Goal: Navigation & Orientation: Find specific page/section

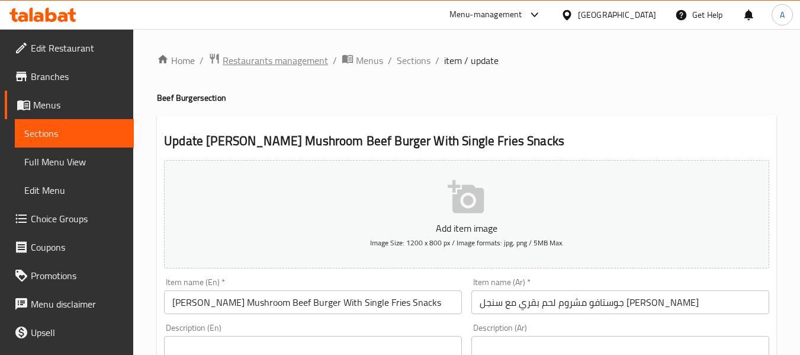
drag, startPoint x: 0, startPoint y: 0, endPoint x: 247, endPoint y: 65, distance: 255.4
click at [247, 65] on span "Restaurants management" at bounding box center [275, 60] width 105 height 14
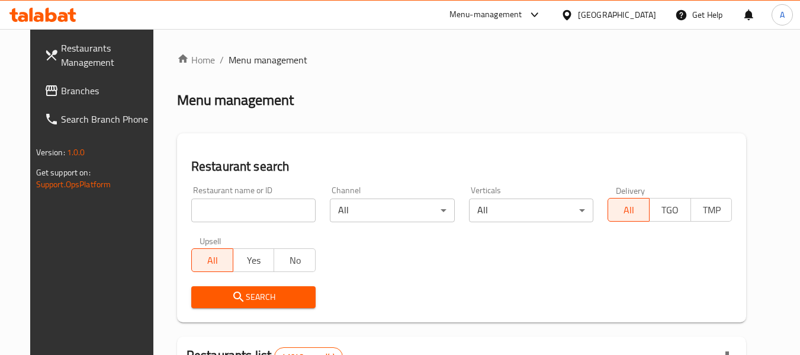
click at [651, 20] on div "Egypt" at bounding box center [617, 14] width 78 height 13
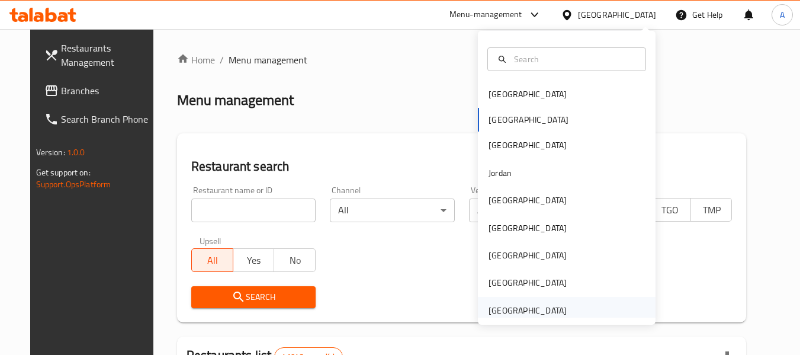
click at [513, 316] on div "[GEOGRAPHIC_DATA]" at bounding box center [528, 310] width 78 height 13
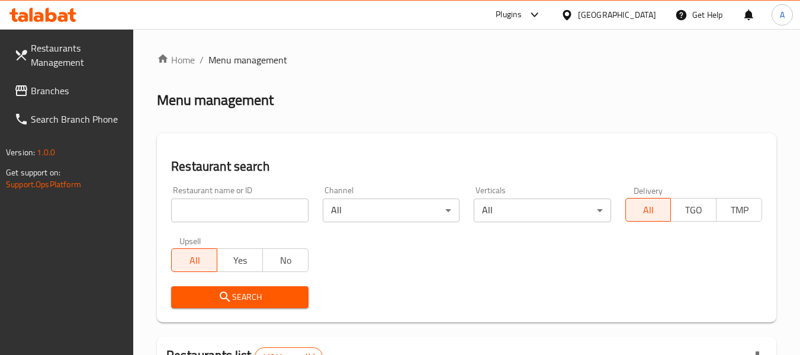
click at [27, 84] on icon at bounding box center [21, 91] width 14 height 14
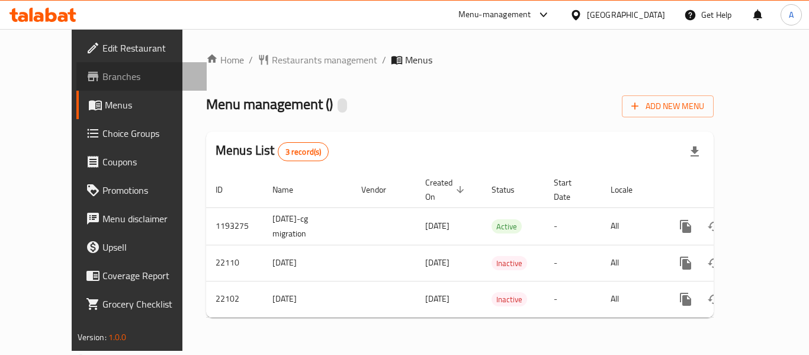
click at [103, 74] on span "Branches" at bounding box center [150, 76] width 95 height 14
